Goal: Information Seeking & Learning: Check status

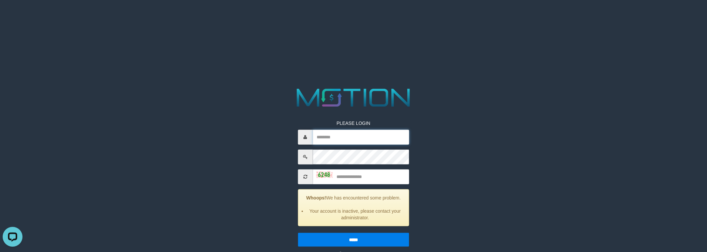
type input "**********"
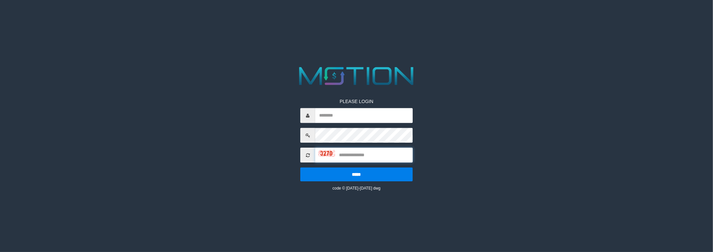
click at [369, 155] on input "text" at bounding box center [363, 155] width 97 height 15
type input "**********"
type input "****"
click at [300, 168] on input "*****" at bounding box center [356, 175] width 112 height 14
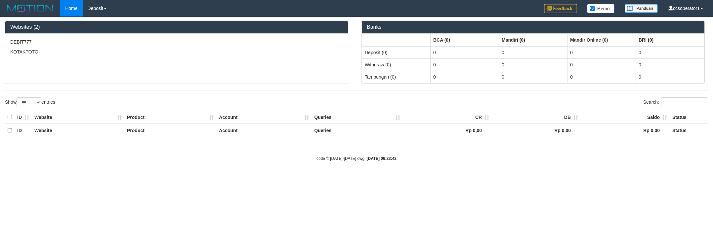
select select "***"
click at [99, 18] on ul "PGA History" at bounding box center [109, 23] width 53 height 13
click at [100, 23] on link "PGA History" at bounding box center [109, 23] width 52 height 9
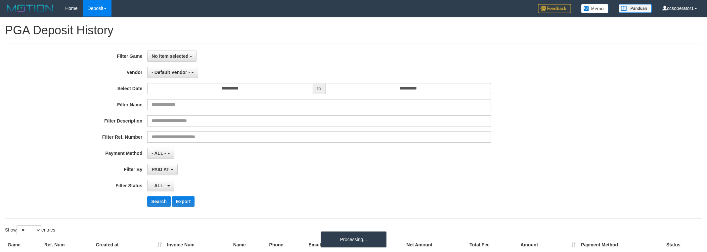
select select
select select "**"
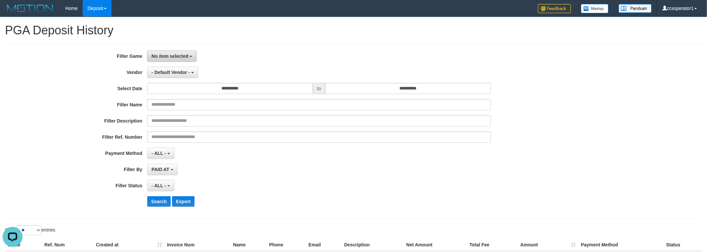
click at [164, 55] on span "No item selected" at bounding box center [169, 56] width 37 height 5
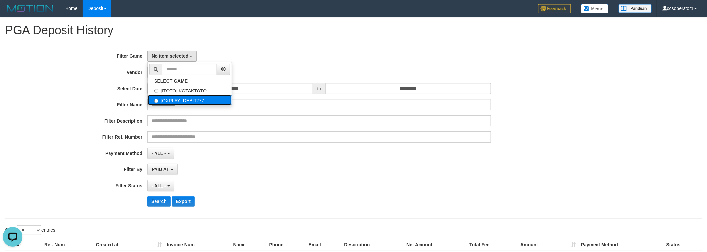
click at [170, 99] on label "[OXPLAY] DEBIT777" at bounding box center [189, 100] width 84 height 10
select select "****"
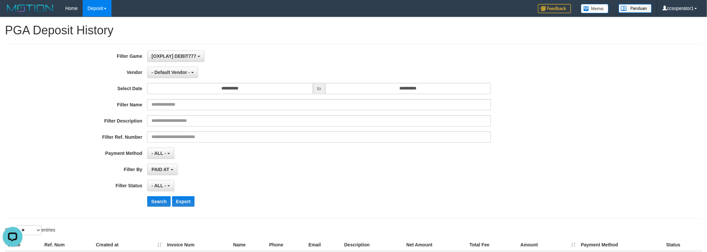
scroll to position [12, 0]
click at [166, 70] on span "- Default Vendor -" at bounding box center [170, 72] width 38 height 5
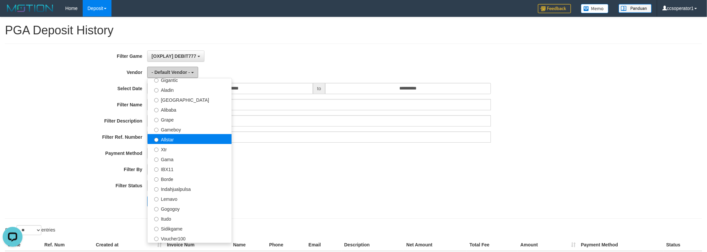
scroll to position [83, 0]
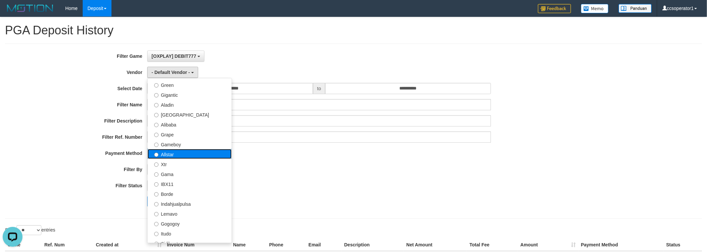
click at [186, 150] on label "Allstar" at bounding box center [189, 154] width 84 height 10
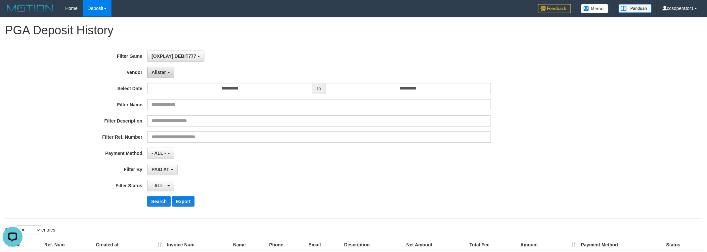
click at [161, 73] on span "Allstar" at bounding box center [158, 72] width 15 height 5
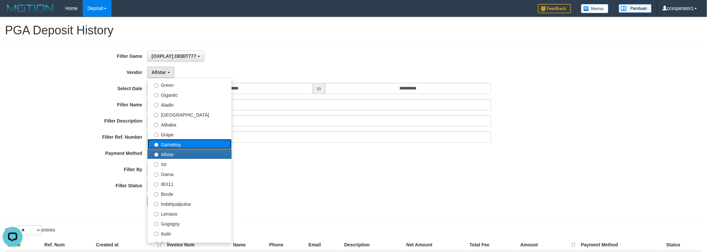
click at [177, 145] on label "Gameboy" at bounding box center [189, 144] width 84 height 10
select select "**********"
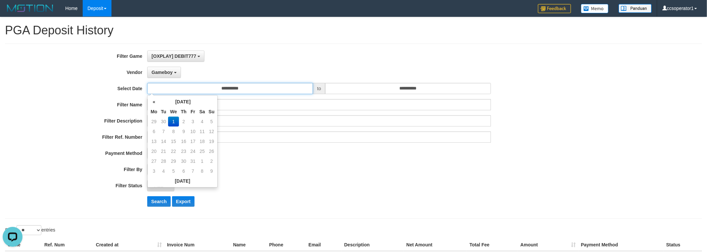
click at [166, 86] on input "**********" at bounding box center [230, 88] width 166 height 11
click at [149, 120] on td "29" at bounding box center [154, 122] width 10 height 10
click at [151, 161] on td "22" at bounding box center [154, 161] width 10 height 10
type input "**********"
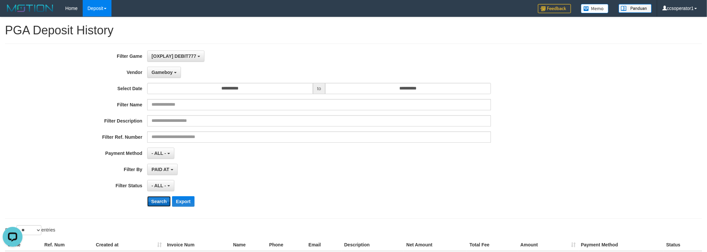
click at [160, 206] on button "Search" at bounding box center [158, 201] width 23 height 11
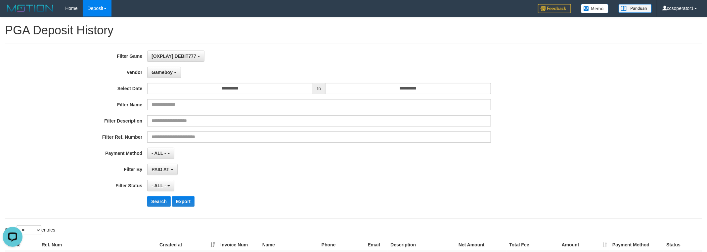
click at [86, 71] on label "Vendor" at bounding box center [73, 71] width 147 height 9
click at [84, 49] on div "**********" at bounding box center [353, 131] width 697 height 175
click at [156, 204] on button "Search" at bounding box center [158, 201] width 23 height 11
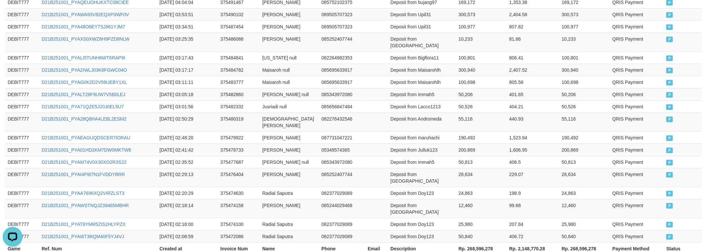
scroll to position [373, 0]
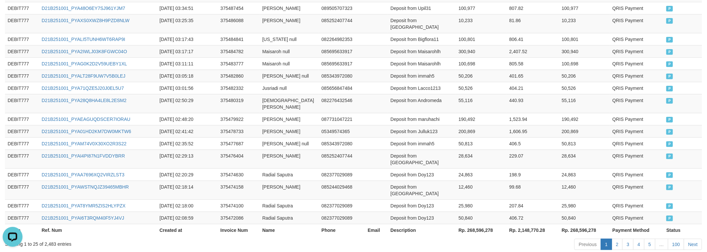
click at [471, 224] on th "Rp. 268,596,278" at bounding box center [481, 230] width 51 height 12
copy th "268,596,278"
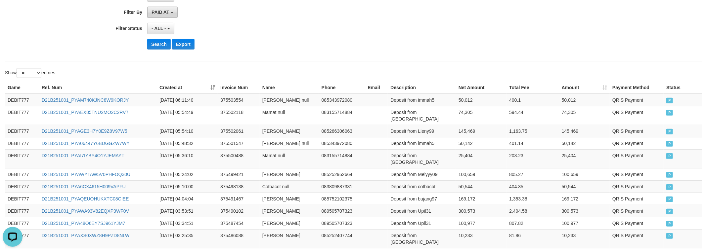
scroll to position [42, 0]
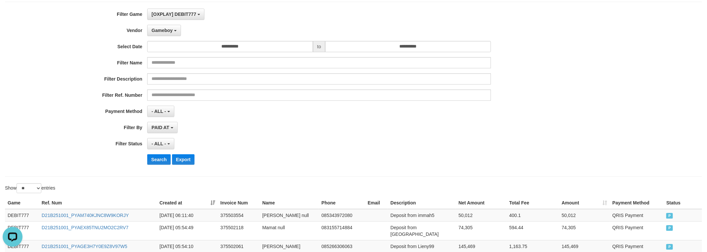
drag, startPoint x: 57, startPoint y: 109, endPoint x: 78, endPoint y: 90, distance: 29.0
click at [66, 99] on div "**********" at bounding box center [294, 89] width 589 height 161
click at [167, 35] on button "Gameboy" at bounding box center [164, 30] width 34 height 11
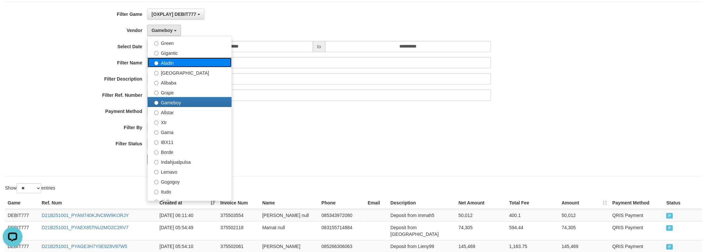
click at [169, 66] on label "Aladin" at bounding box center [189, 63] width 84 height 10
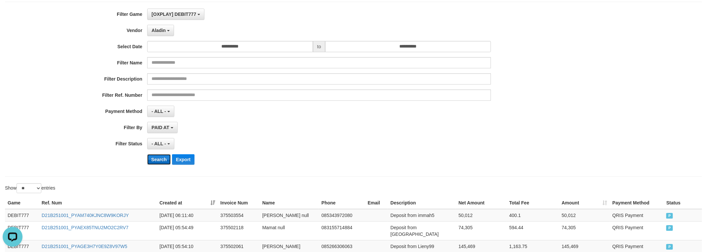
click at [161, 159] on button "Search" at bounding box center [158, 159] width 23 height 11
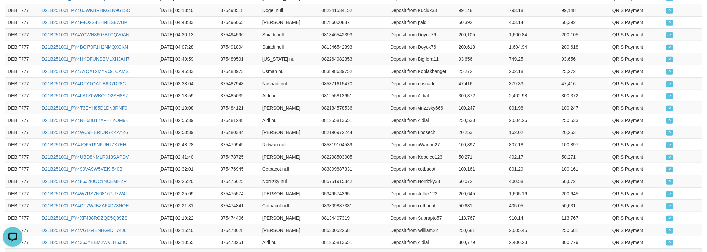
scroll to position [373, 0]
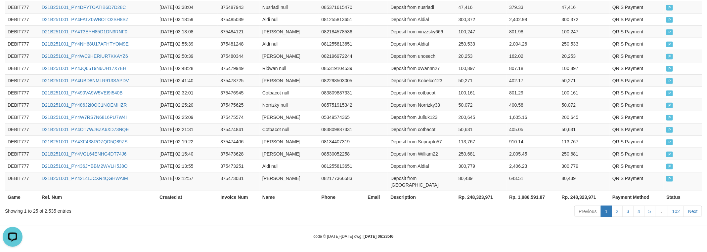
click at [479, 195] on th "Rp. 248,323,971" at bounding box center [481, 197] width 51 height 12
copy th "248,323,971"
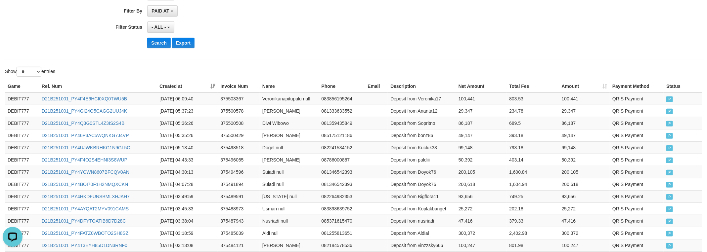
scroll to position [0, 0]
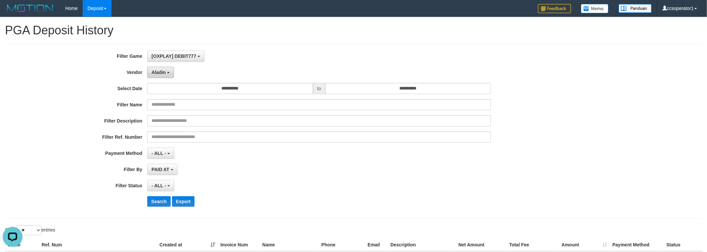
click at [157, 73] on span "Aladin" at bounding box center [158, 72] width 14 height 5
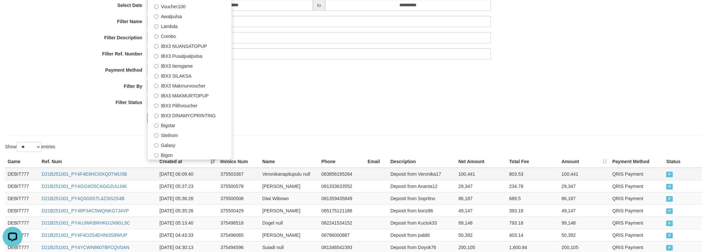
scroll to position [83, 0]
click at [194, 138] on label "Steihom" at bounding box center [189, 136] width 84 height 10
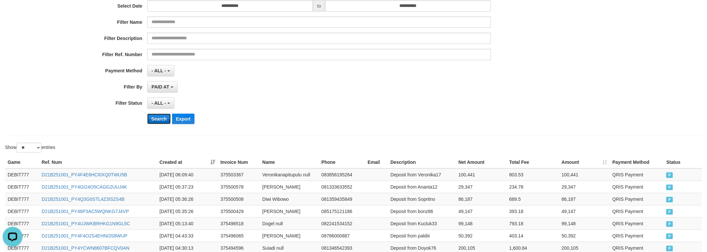
click at [159, 123] on button "Search" at bounding box center [158, 119] width 23 height 11
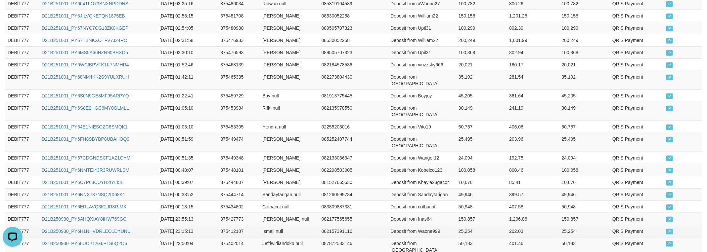
scroll to position [373, 0]
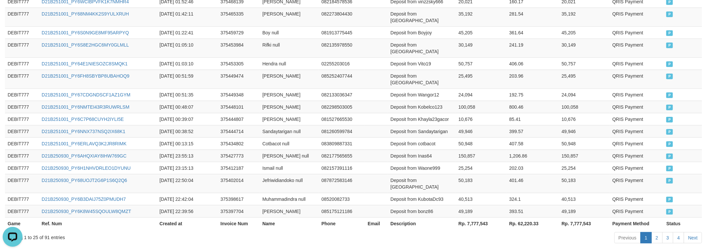
click at [473, 218] on th "Rp. 7,777,543" at bounding box center [481, 224] width 51 height 12
click at [472, 218] on th "Rp. 7,777,543" at bounding box center [481, 224] width 51 height 12
copy th "7,777,543"
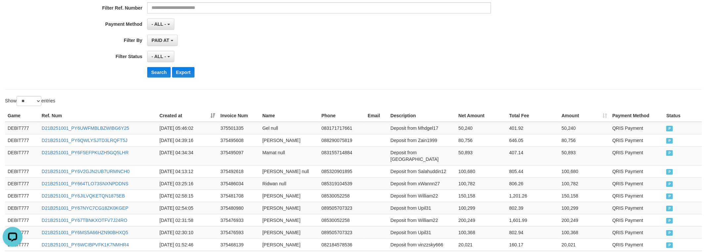
scroll to position [1, 0]
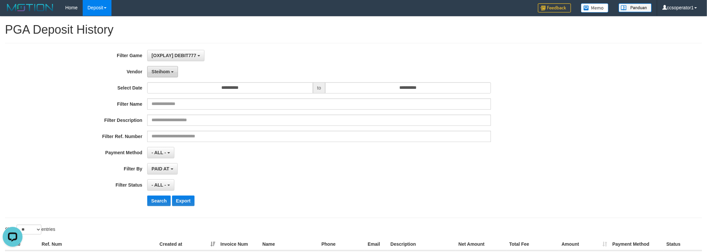
click at [160, 68] on button "Steihom" at bounding box center [162, 71] width 31 height 11
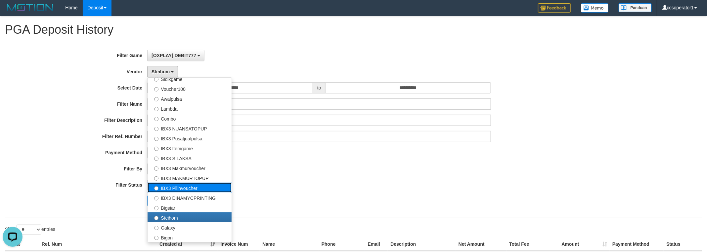
click at [201, 189] on label "IBX3 Pilihvoucher" at bounding box center [189, 188] width 84 height 10
select select "**********"
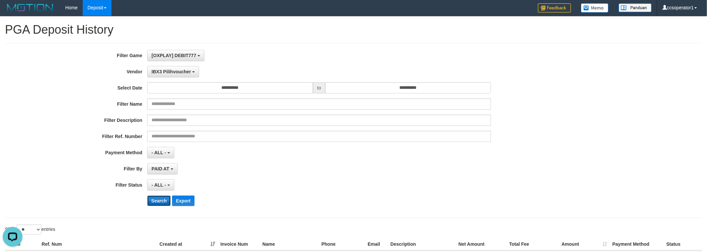
click at [156, 204] on button "Search" at bounding box center [158, 201] width 23 height 11
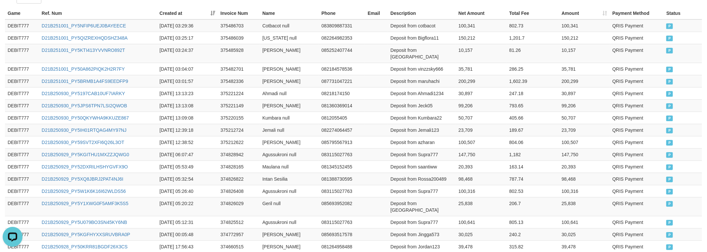
scroll to position [373, 0]
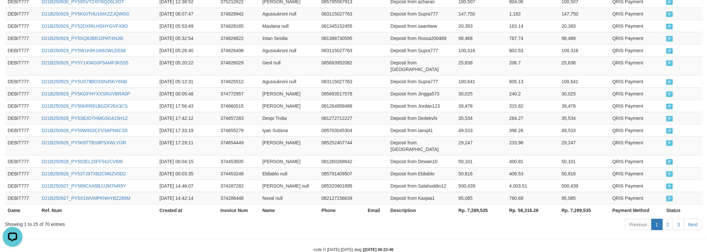
click at [472, 204] on th "Rp. 7,289,535" at bounding box center [481, 210] width 51 height 12
copy th "7,289,535"
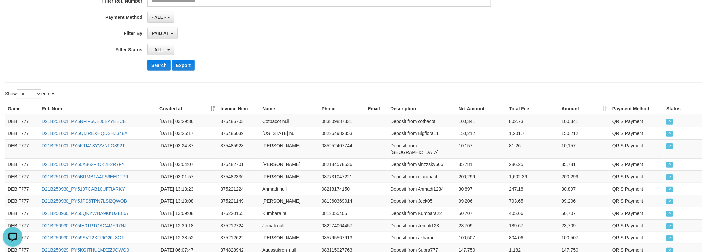
scroll to position [42, 0]
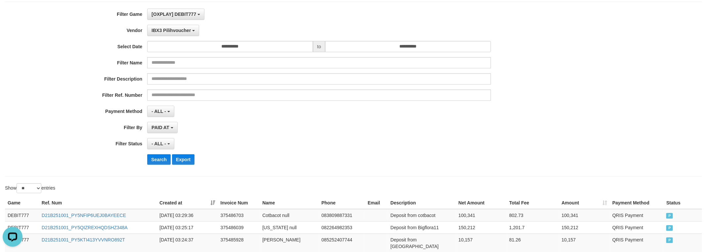
drag, startPoint x: 65, startPoint y: 43, endPoint x: 68, endPoint y: 41, distance: 3.7
click at [66, 42] on label "Select Date" at bounding box center [73, 45] width 147 height 9
click at [168, 14] on span "[OXPLAY] DEBIT777" at bounding box center [173, 14] width 45 height 5
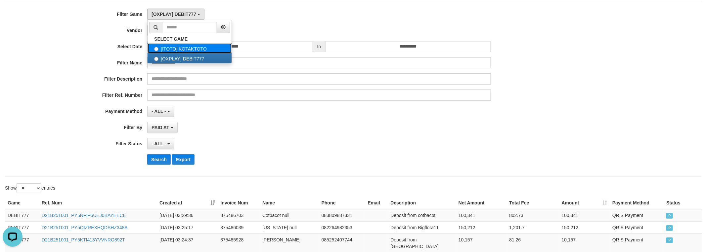
click at [180, 51] on label "[ITOTO] KOTAKTOTO" at bounding box center [189, 48] width 84 height 10
select select "****"
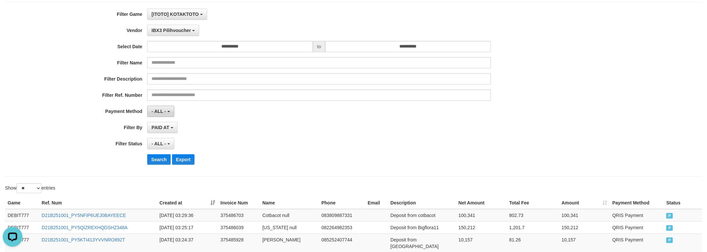
scroll to position [11, 0]
click at [159, 159] on button "Search" at bounding box center [158, 159] width 23 height 11
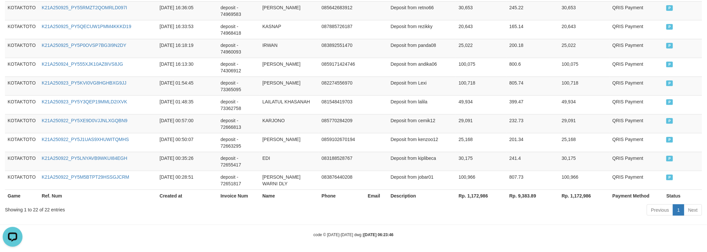
scroll to position [481, 0]
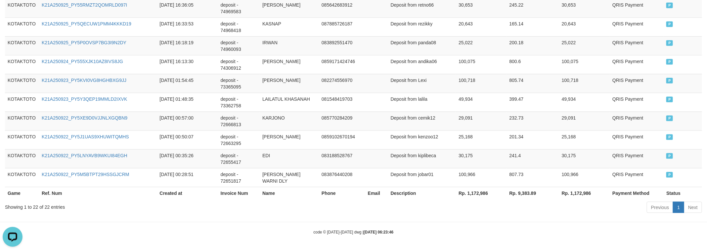
click at [473, 194] on th "Rp. 1,172,986" at bounding box center [481, 193] width 51 height 12
copy th "1,172,986"
drag, startPoint x: 106, startPoint y: 229, endPoint x: 109, endPoint y: 225, distance: 5.4
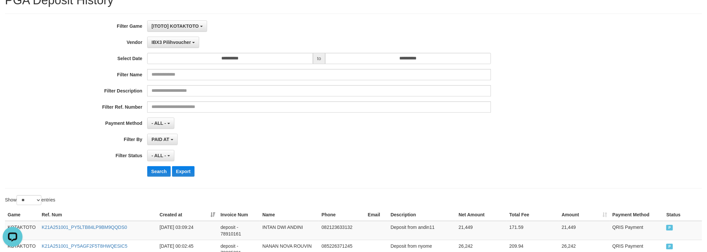
scroll to position [0, 0]
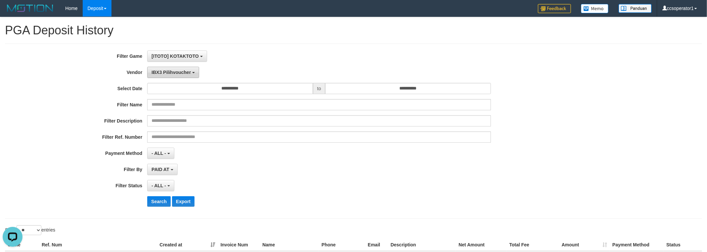
click at [167, 73] on span "IBX3 Pilihvoucher" at bounding box center [170, 72] width 39 height 5
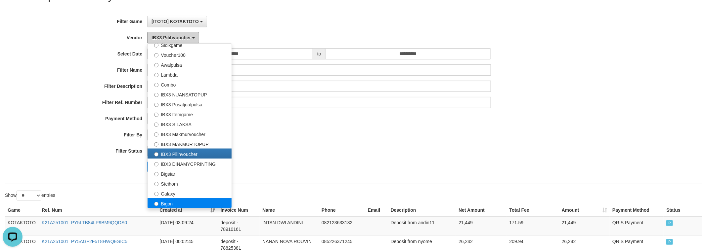
scroll to position [83, 0]
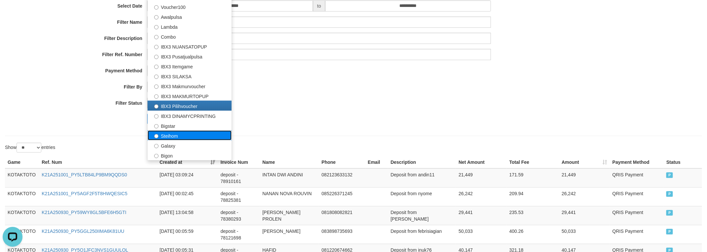
click at [181, 138] on label "Steihom" at bounding box center [189, 136] width 84 height 10
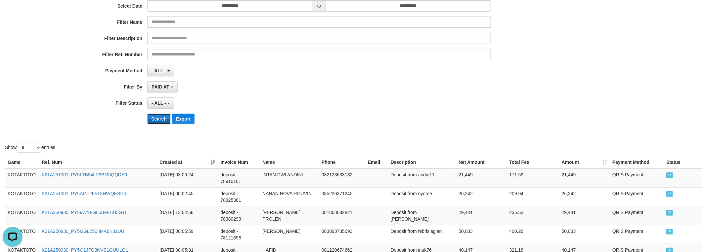
click at [160, 121] on button "Search" at bounding box center [158, 119] width 23 height 11
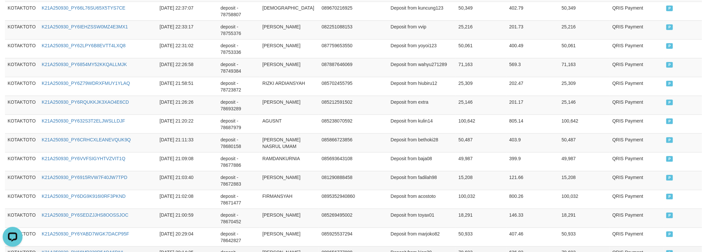
scroll to position [538, 0]
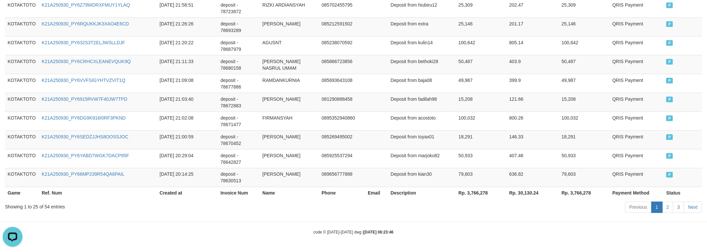
click at [470, 195] on th "Rp. 3,766,278" at bounding box center [481, 193] width 51 height 12
copy th "3,766,278"
drag, startPoint x: 150, startPoint y: 222, endPoint x: 187, endPoint y: 197, distance: 44.4
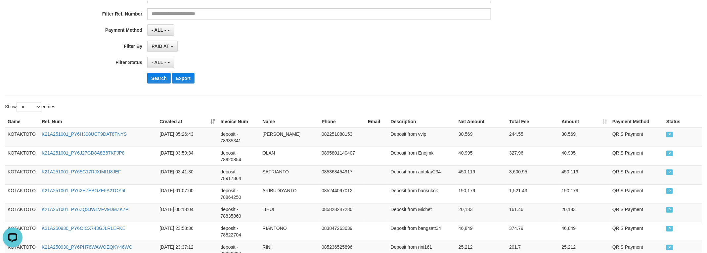
scroll to position [125, 0]
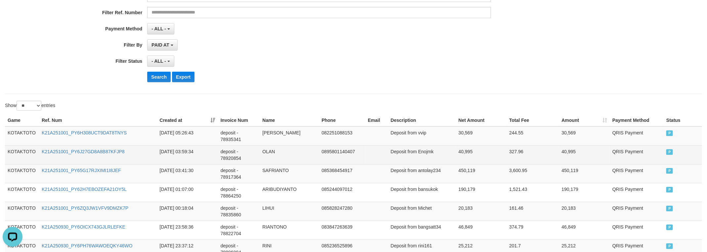
click at [467, 154] on td "40,995" at bounding box center [481, 154] width 51 height 19
click at [467, 156] on td "40,995" at bounding box center [481, 154] width 51 height 19
copy td "40,995"
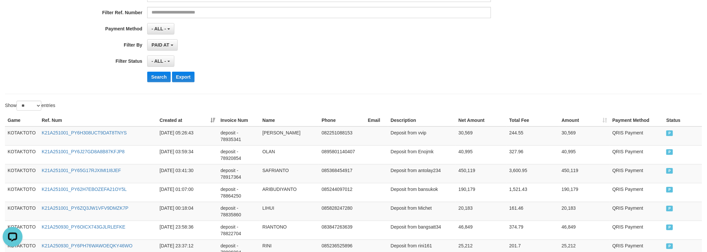
drag, startPoint x: 32, startPoint y: 60, endPoint x: 83, endPoint y: 75, distance: 53.0
click at [61, 70] on div "**********" at bounding box center [294, 6] width 589 height 161
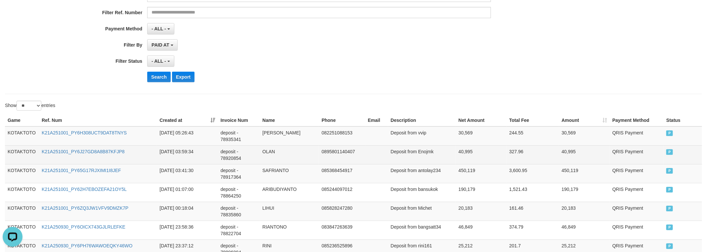
click at [423, 153] on td "Deposit from Enojmk" at bounding box center [422, 154] width 68 height 19
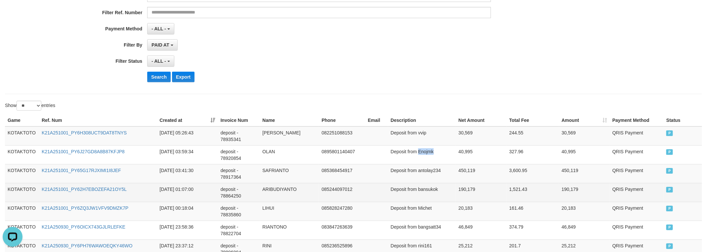
copy td "Enojmk"
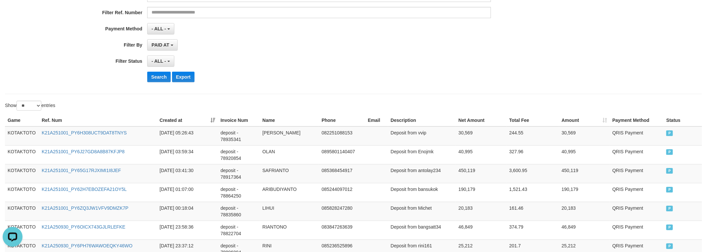
drag, startPoint x: 30, startPoint y: 55, endPoint x: 38, endPoint y: 57, distance: 8.4
click at [38, 57] on div "**********" at bounding box center [294, 6] width 589 height 161
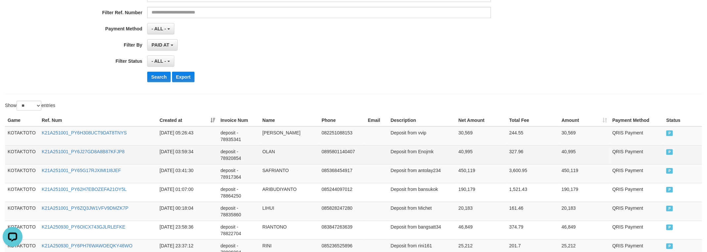
click at [277, 154] on td "OLAN" at bounding box center [289, 154] width 59 height 19
copy td "OLAN"
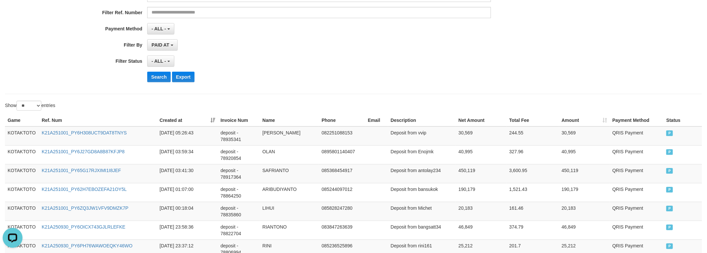
drag, startPoint x: 11, startPoint y: 54, endPoint x: 16, endPoint y: 54, distance: 5.0
click at [16, 54] on div "**********" at bounding box center [294, 6] width 589 height 161
click at [464, 136] on td "30,569" at bounding box center [481, 136] width 51 height 19
copy td "30,569"
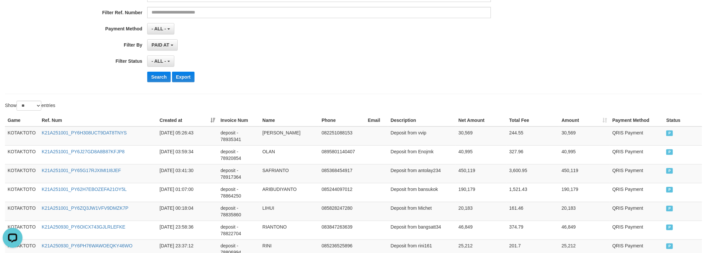
drag, startPoint x: 106, startPoint y: 61, endPoint x: 141, endPoint y: 70, distance: 35.9
click at [126, 66] on div "**********" at bounding box center [294, 61] width 589 height 11
click at [417, 134] on td "Deposit from vvip" at bounding box center [422, 136] width 68 height 19
click at [423, 134] on td "Deposit from vvip" at bounding box center [422, 136] width 68 height 19
click at [422, 134] on td "Deposit from vvip" at bounding box center [422, 136] width 68 height 19
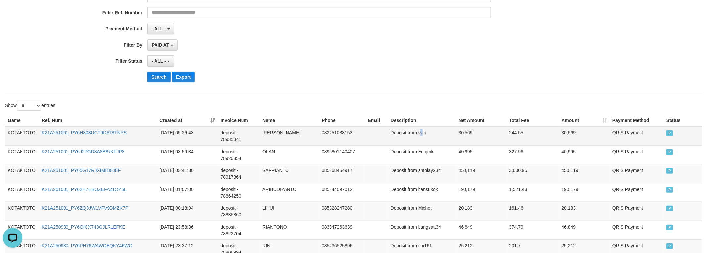
click at [422, 134] on td "Deposit from vvip" at bounding box center [422, 136] width 68 height 19
click at [424, 134] on td "Deposit from vvip" at bounding box center [422, 136] width 68 height 19
click at [96, 62] on label "Filter Status" at bounding box center [73, 60] width 147 height 9
click at [266, 136] on td "[PERSON_NAME]" at bounding box center [289, 136] width 59 height 19
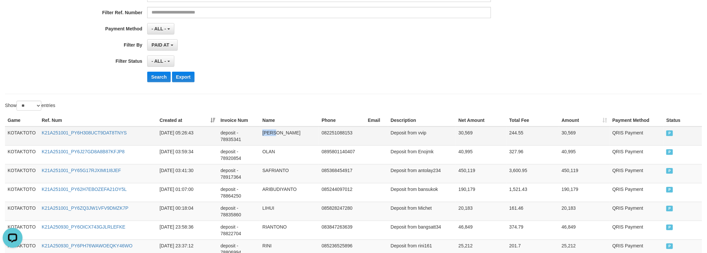
click at [266, 136] on td "[PERSON_NAME]" at bounding box center [289, 136] width 59 height 19
drag, startPoint x: 86, startPoint y: 55, endPoint x: 141, endPoint y: 45, distance: 55.5
click at [88, 55] on div "**********" at bounding box center [294, 6] width 589 height 161
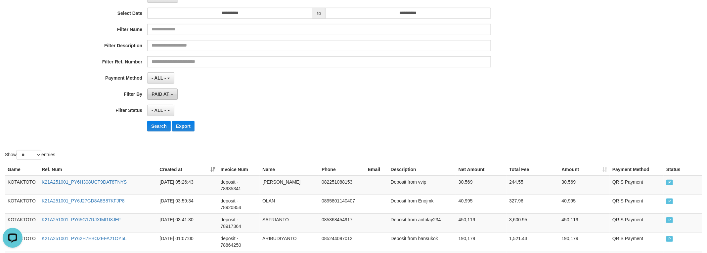
scroll to position [1, 0]
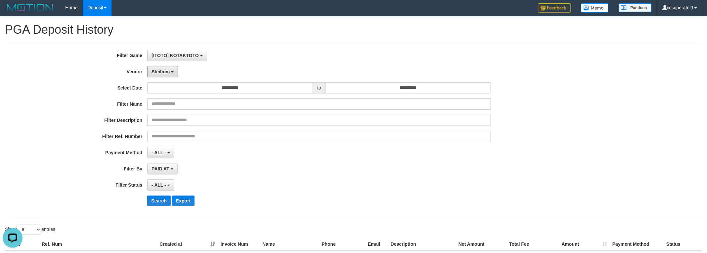
drag, startPoint x: 158, startPoint y: 72, endPoint x: 156, endPoint y: 64, distance: 7.5
click at [158, 71] on span "Steihom" at bounding box center [160, 71] width 18 height 5
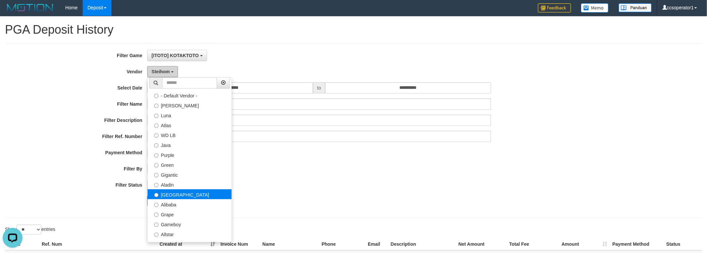
scroll to position [0, 0]
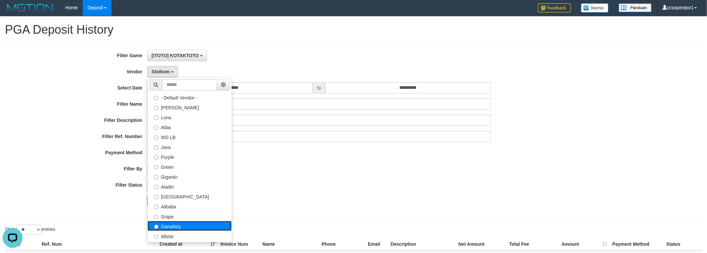
click at [184, 226] on label "Gameboy" at bounding box center [189, 226] width 84 height 10
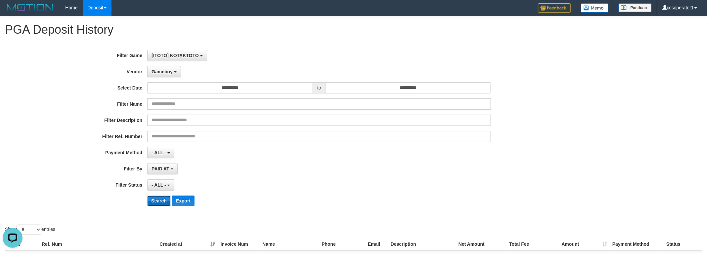
click at [152, 205] on button "Search" at bounding box center [158, 201] width 23 height 11
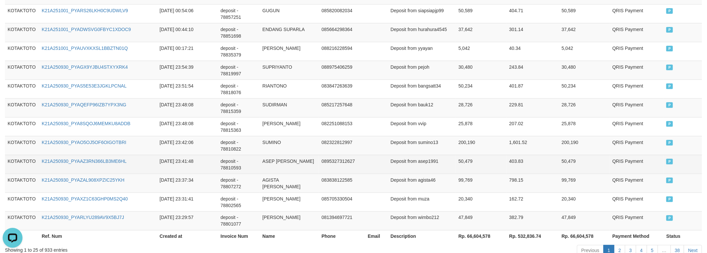
scroll to position [537, 0]
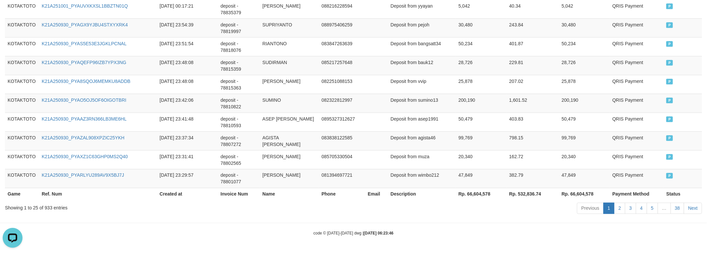
click at [468, 195] on th "Rp. 66,604,578" at bounding box center [481, 194] width 51 height 12
click at [141, 233] on div "code © [DATE]-[DATE] dwg | [DATE] 06:23:46" at bounding box center [353, 233] width 707 height 7
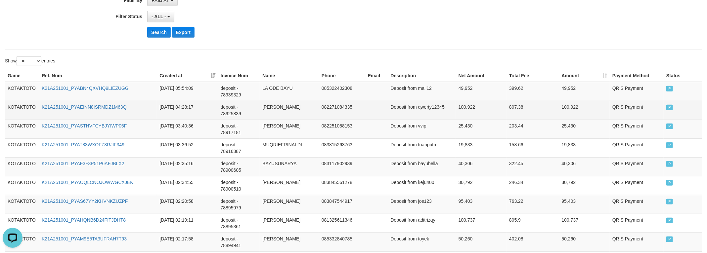
click at [456, 108] on td "100,922" at bounding box center [481, 110] width 51 height 19
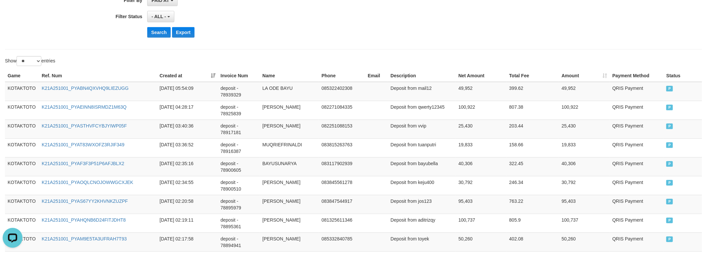
click at [109, 58] on div "Show ** ** ** *** entries" at bounding box center [177, 62] width 344 height 12
click at [465, 93] on td "49,952" at bounding box center [481, 91] width 51 height 19
drag, startPoint x: 117, startPoint y: 42, endPoint x: 151, endPoint y: 47, distance: 34.4
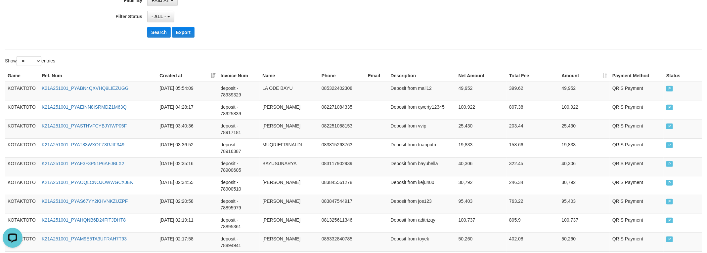
click at [415, 89] on td "Deposit from mail12" at bounding box center [422, 91] width 68 height 19
click at [419, 88] on td "Deposit from mail12" at bounding box center [422, 91] width 68 height 19
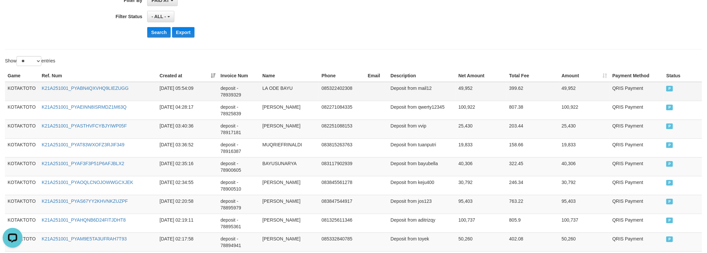
click at [425, 89] on td "Deposit from mail12" at bounding box center [422, 91] width 68 height 19
drag, startPoint x: 98, startPoint y: 39, endPoint x: 143, endPoint y: 47, distance: 45.3
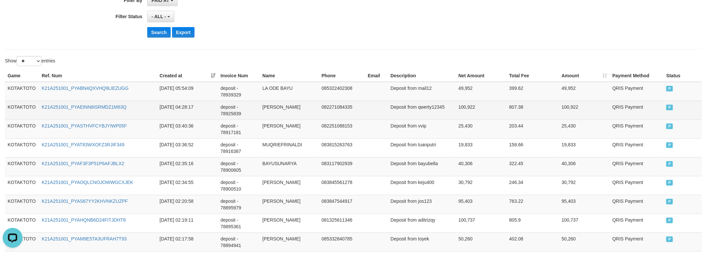
click at [437, 107] on td "Deposit from qwerty12345" at bounding box center [422, 110] width 68 height 19
click at [436, 107] on td "Deposit from qwerty12345" at bounding box center [422, 110] width 68 height 19
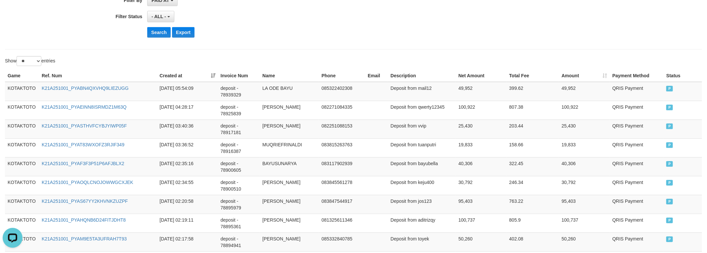
click at [152, 54] on div "**********" at bounding box center [353, 215] width 707 height 734
click at [269, 93] on td "LA ODE BAYU" at bounding box center [289, 91] width 59 height 19
drag, startPoint x: 89, startPoint y: 47, endPoint x: 94, endPoint y: 48, distance: 5.0
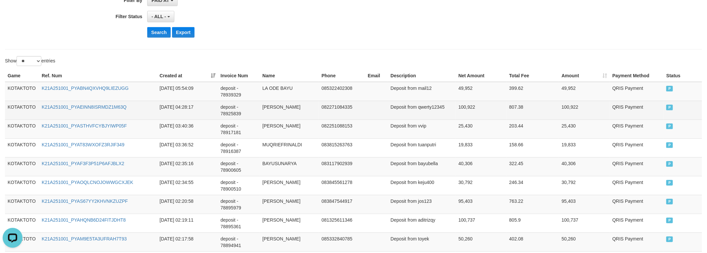
click at [273, 109] on td "[PERSON_NAME]" at bounding box center [289, 110] width 59 height 19
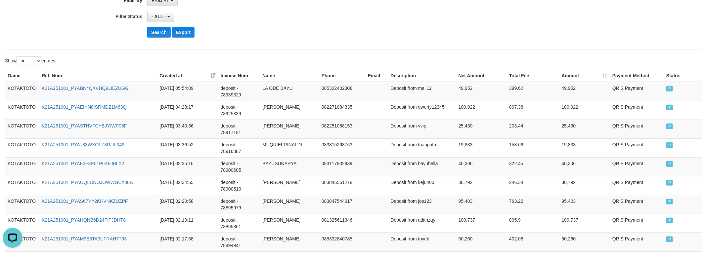
drag, startPoint x: 77, startPoint y: 36, endPoint x: 96, endPoint y: 32, distance: 19.8
click at [78, 35] on div "Search Export" at bounding box center [294, 32] width 589 height 11
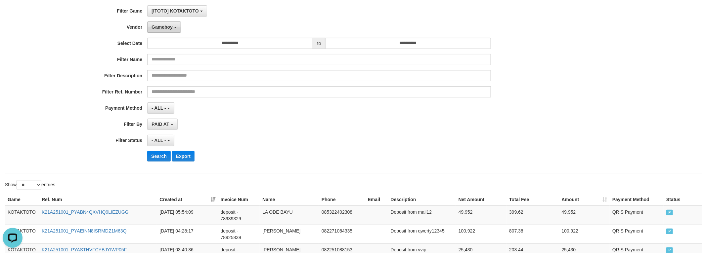
click at [159, 30] on button "Gameboy" at bounding box center [164, 26] width 34 height 11
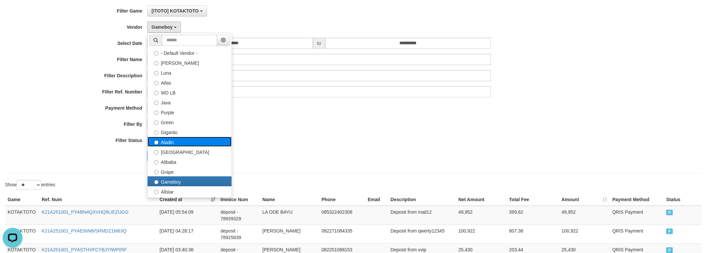
click at [179, 143] on label "Aladin" at bounding box center [189, 142] width 84 height 10
select select "**********"
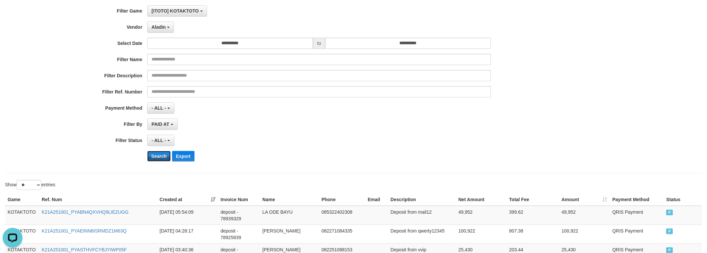
click at [154, 151] on div "**********" at bounding box center [294, 85] width 589 height 161
click at [154, 157] on button "Search" at bounding box center [158, 156] width 23 height 11
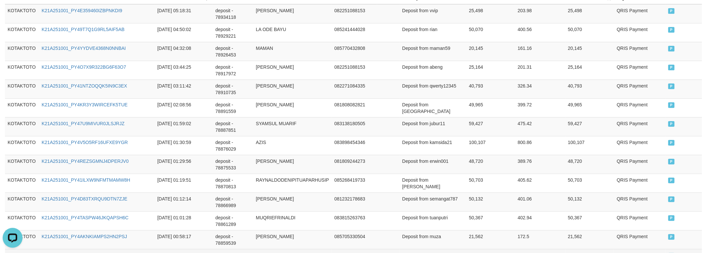
scroll to position [211, 0]
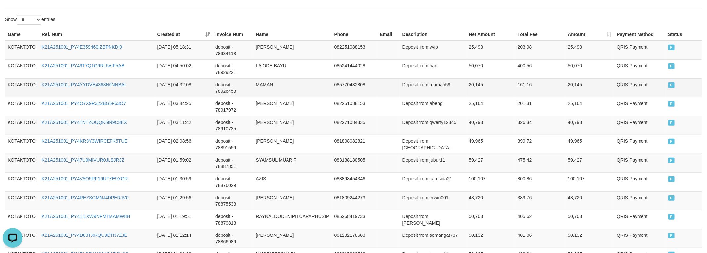
click at [469, 83] on td "20,145" at bounding box center [490, 87] width 49 height 19
drag, startPoint x: 469, startPoint y: 83, endPoint x: 469, endPoint y: 114, distance: 31.1
click at [469, 84] on td "20,145" at bounding box center [490, 87] width 49 height 19
drag, startPoint x: 153, startPoint y: 19, endPoint x: 202, endPoint y: 30, distance: 50.9
click at [154, 18] on div "Show ** ** ** *** entries" at bounding box center [177, 21] width 344 height 12
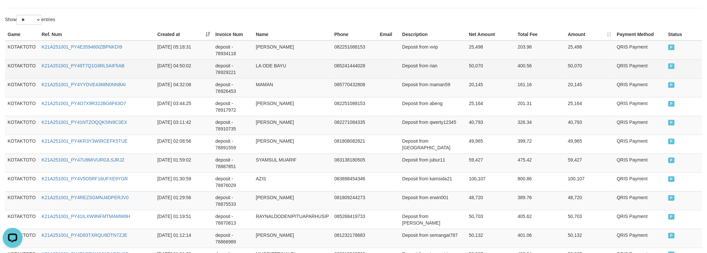
click at [472, 70] on td "50,070" at bounding box center [490, 69] width 49 height 19
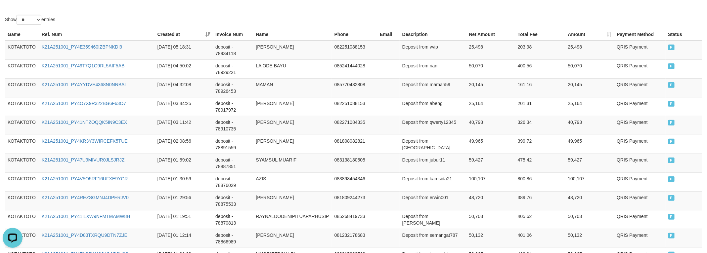
click at [151, 8] on hr at bounding box center [353, 8] width 697 height 0
click at [474, 53] on td "25,498" at bounding box center [490, 50] width 49 height 19
click at [106, 13] on div "**********" at bounding box center [353, 174] width 707 height 734
click at [435, 46] on td "Deposit from vvip" at bounding box center [432, 50] width 67 height 19
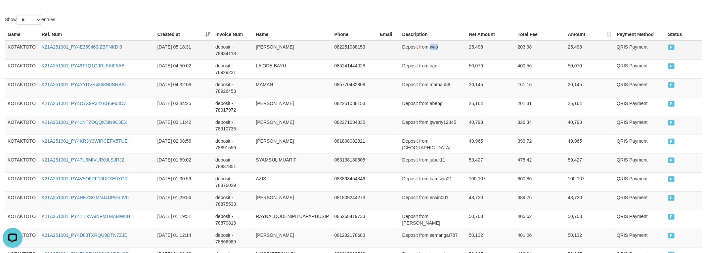
click at [435, 46] on td "Deposit from vvip" at bounding box center [432, 50] width 67 height 19
click at [154, 21] on div "Show ** ** ** *** entries" at bounding box center [177, 21] width 344 height 12
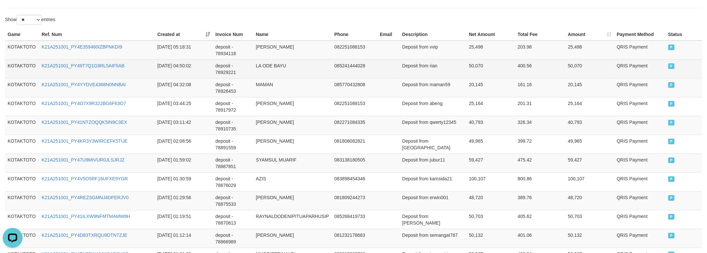
click at [433, 65] on td "Deposit from rian" at bounding box center [432, 69] width 67 height 19
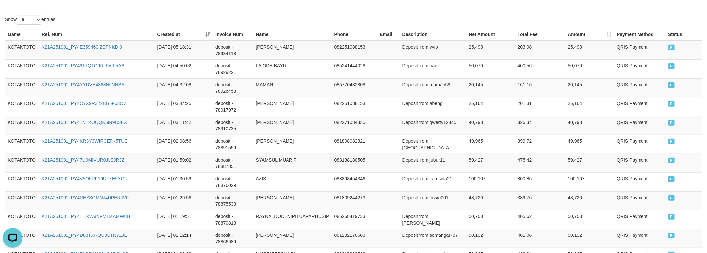
drag, startPoint x: 152, startPoint y: 23, endPoint x: 162, endPoint y: 22, distance: 9.7
click at [159, 22] on div "Show ** ** ** *** entries" at bounding box center [177, 21] width 344 height 12
click at [438, 82] on td "Deposit from maman59" at bounding box center [432, 87] width 67 height 19
click at [132, 46] on td "K21A251001_PY4E359460IZBPNKDI9" at bounding box center [97, 50] width 116 height 19
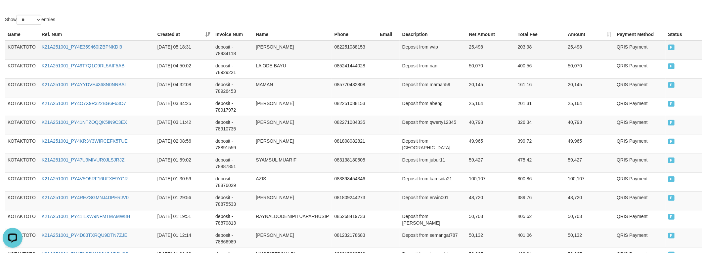
click at [252, 51] on td "deposit - 78934118" at bounding box center [233, 50] width 40 height 19
click at [260, 48] on td "[PERSON_NAME]" at bounding box center [292, 50] width 78 height 19
drag, startPoint x: 164, startPoint y: 16, endPoint x: 236, endPoint y: 54, distance: 81.8
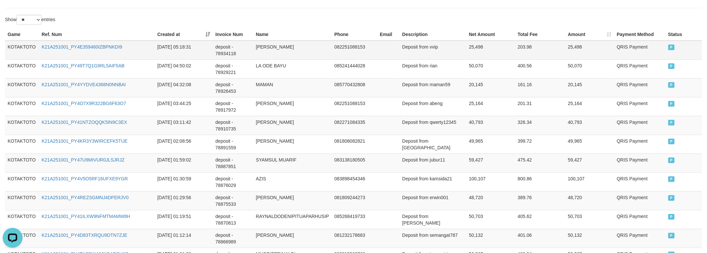
click at [166, 16] on div "Show ** ** ** *** entries" at bounding box center [177, 21] width 344 height 12
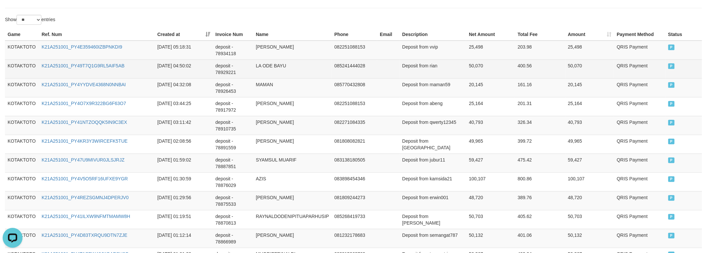
click at [262, 63] on td "LA ODE BAYU" at bounding box center [292, 69] width 78 height 19
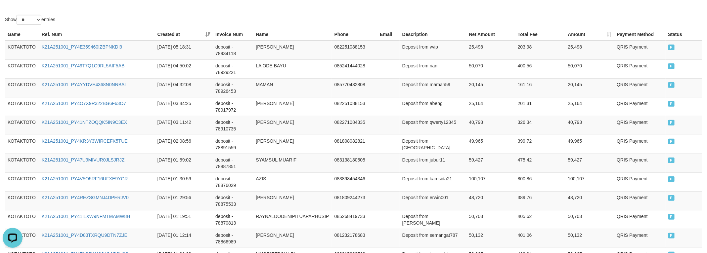
click at [131, 12] on div "**********" at bounding box center [353, 174] width 707 height 734
click at [263, 88] on td "MAMAN" at bounding box center [292, 87] width 78 height 19
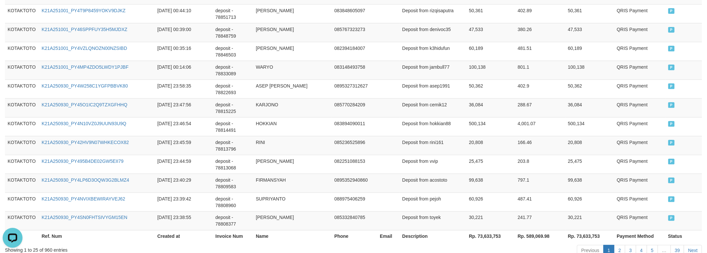
scroll to position [537, 0]
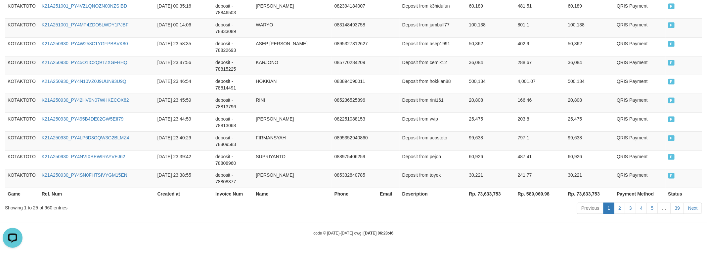
drag, startPoint x: 160, startPoint y: 209, endPoint x: 214, endPoint y: 207, distance: 53.9
click at [165, 207] on div "Showing 1 to 25 of 960 entries" at bounding box center [147, 206] width 284 height 9
click at [481, 194] on th "Rp. 73,633,753" at bounding box center [490, 194] width 49 height 12
click at [483, 193] on th "Rp. 73,633,753" at bounding box center [490, 194] width 49 height 12
click at [482, 193] on th "Rp. 73,633,753" at bounding box center [490, 194] width 49 height 12
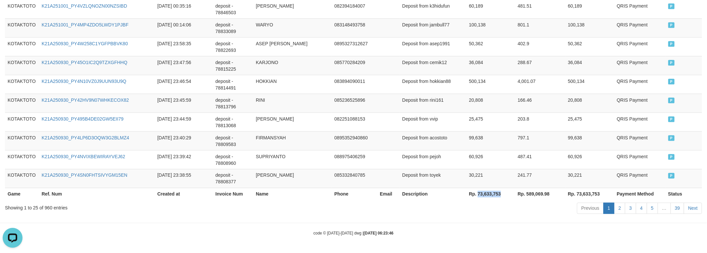
click at [482, 193] on th "Rp. 73,633,753" at bounding box center [490, 194] width 49 height 12
